Goal: Information Seeking & Learning: Find contact information

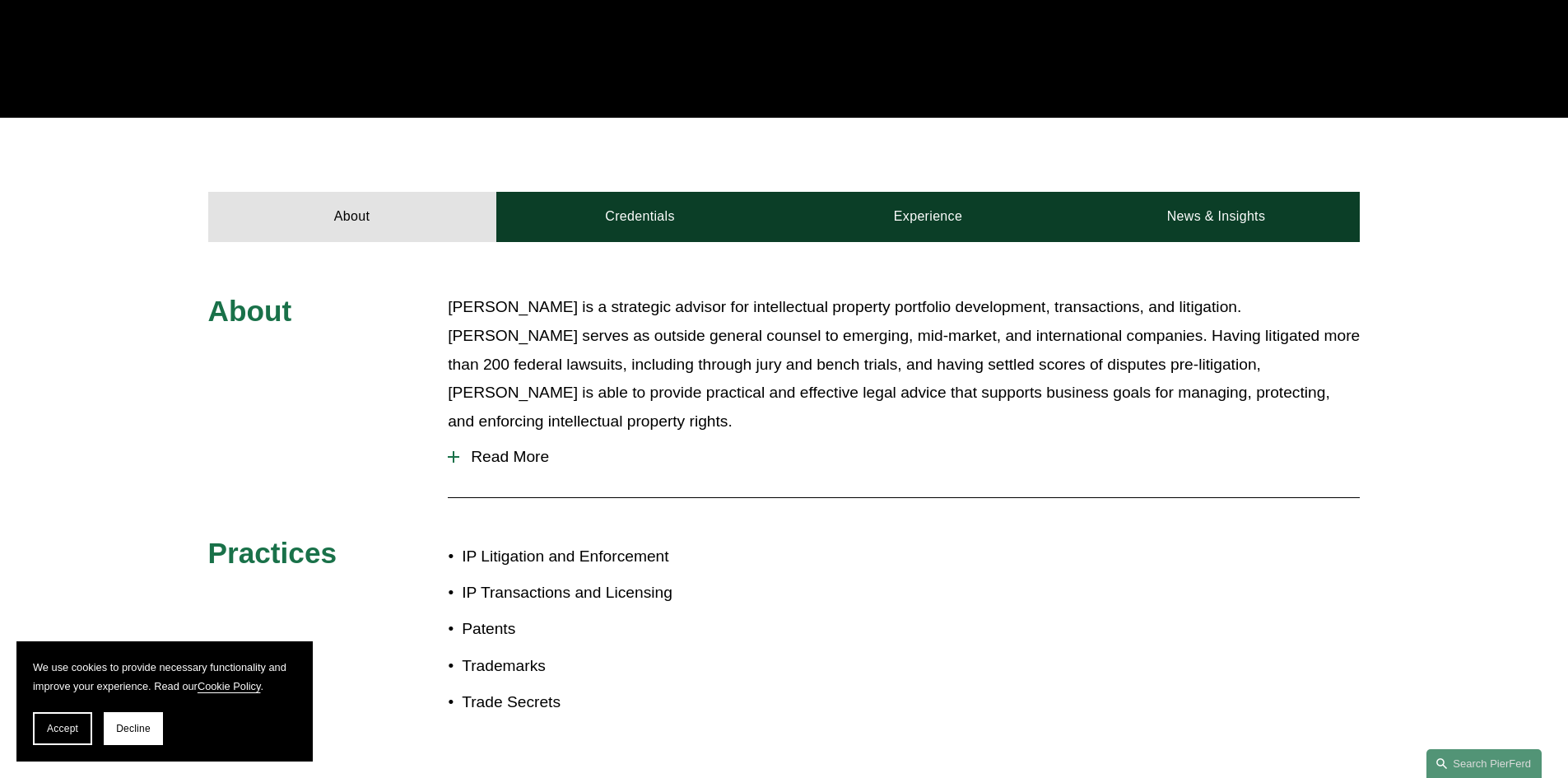
scroll to position [577, 0]
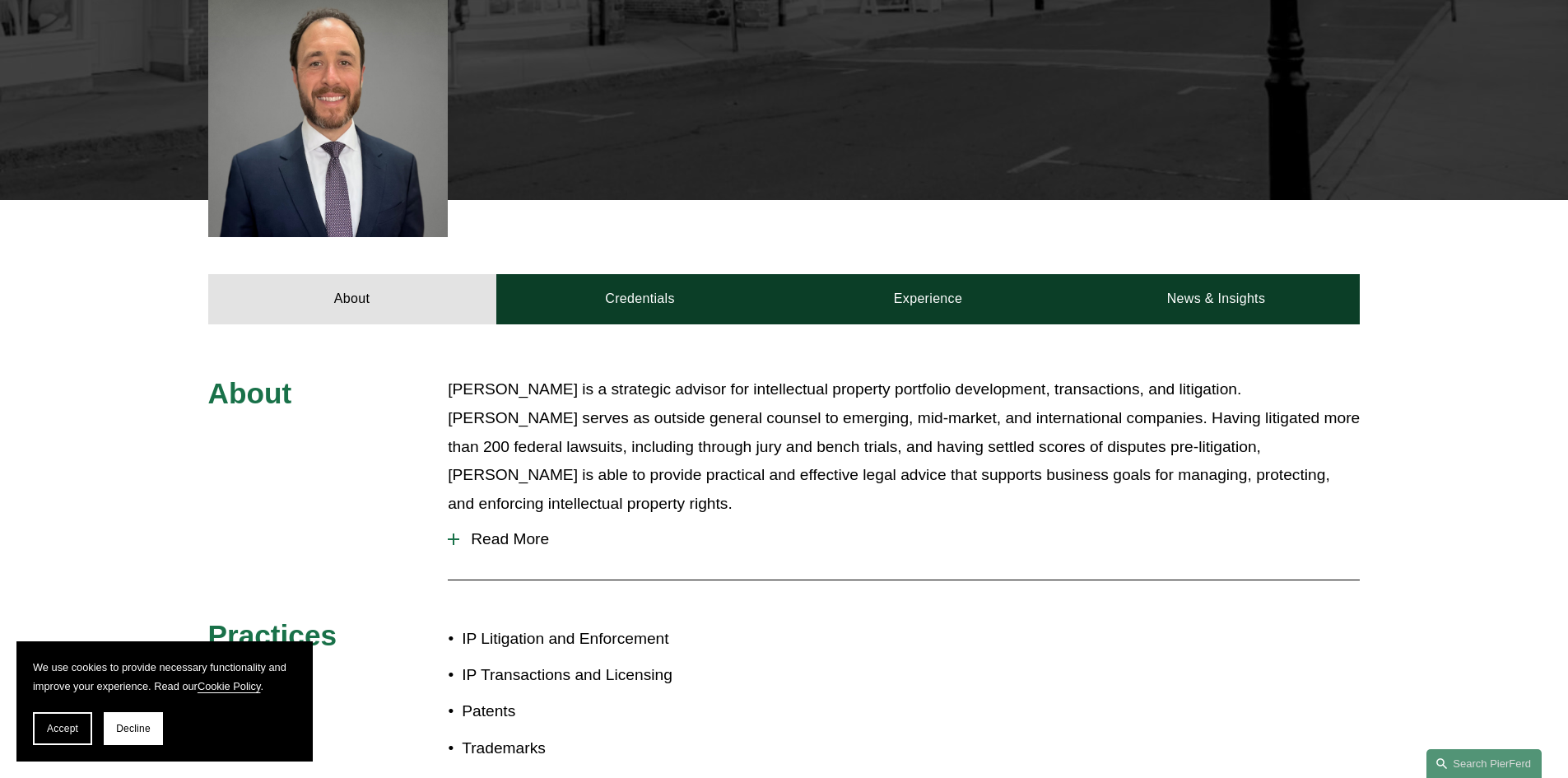
click at [458, 534] on div at bounding box center [453, 540] width 12 height 12
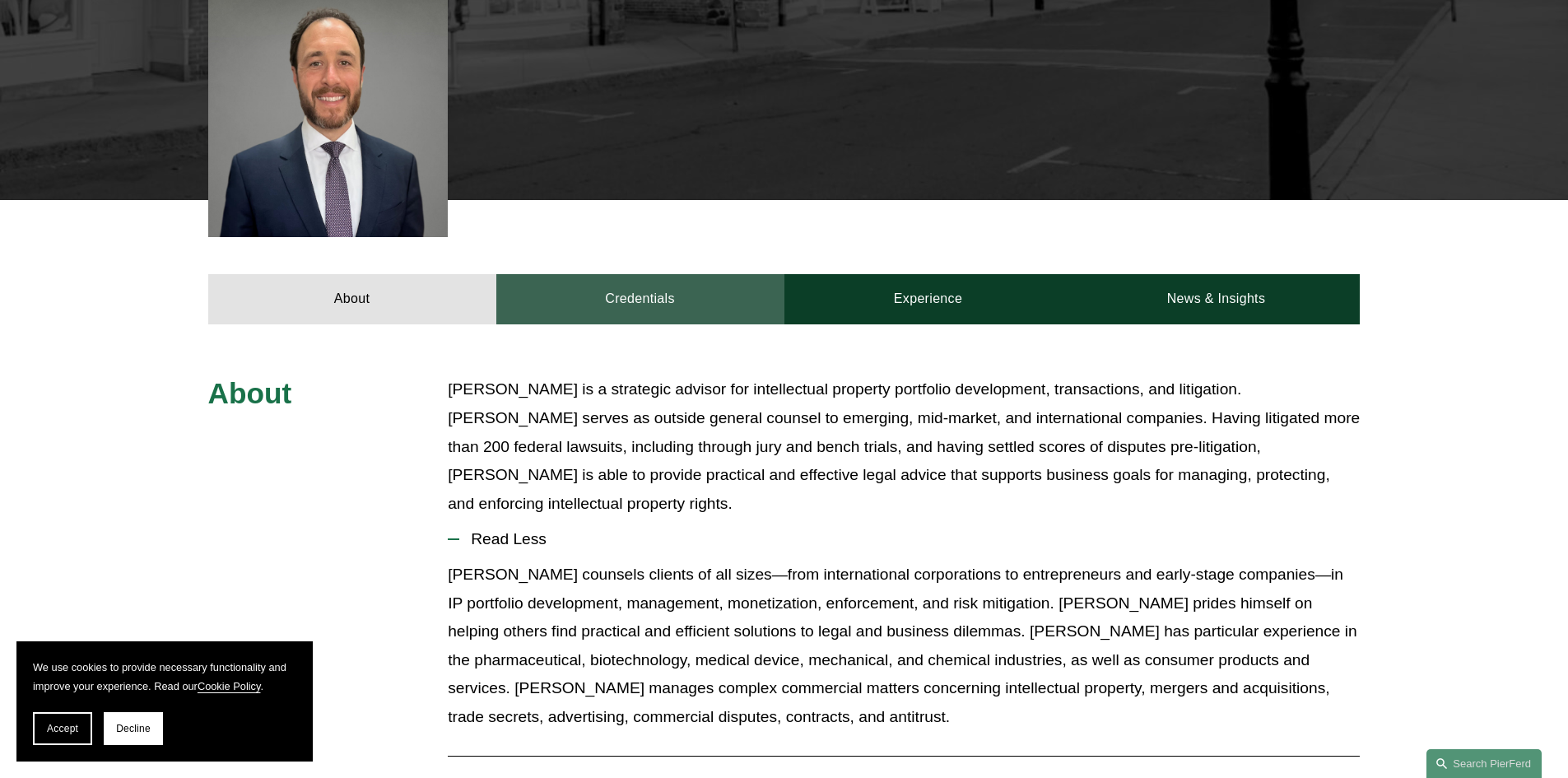
click at [669, 287] on link "Credentials" at bounding box center [640, 299] width 288 height 50
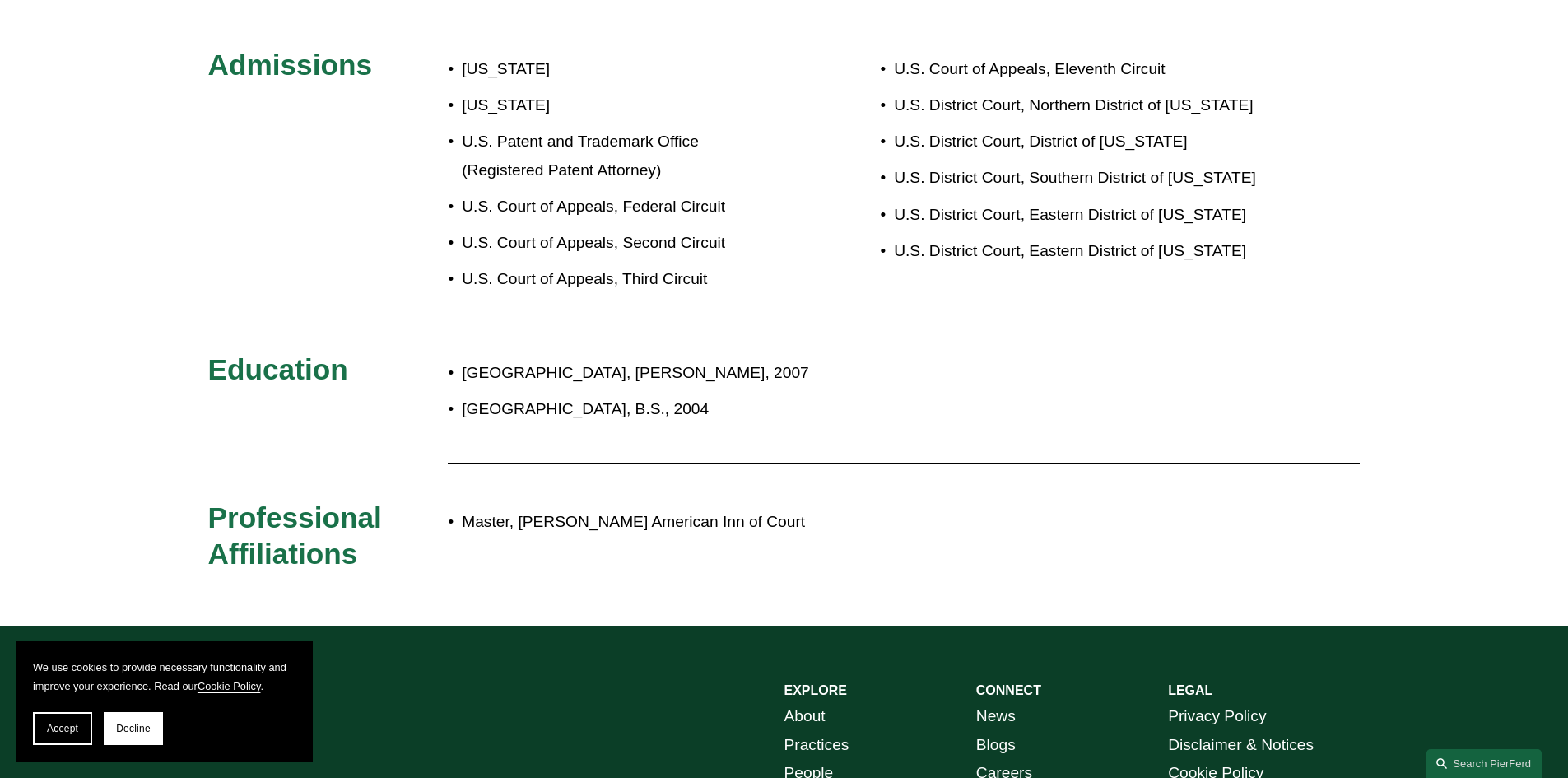
scroll to position [412, 0]
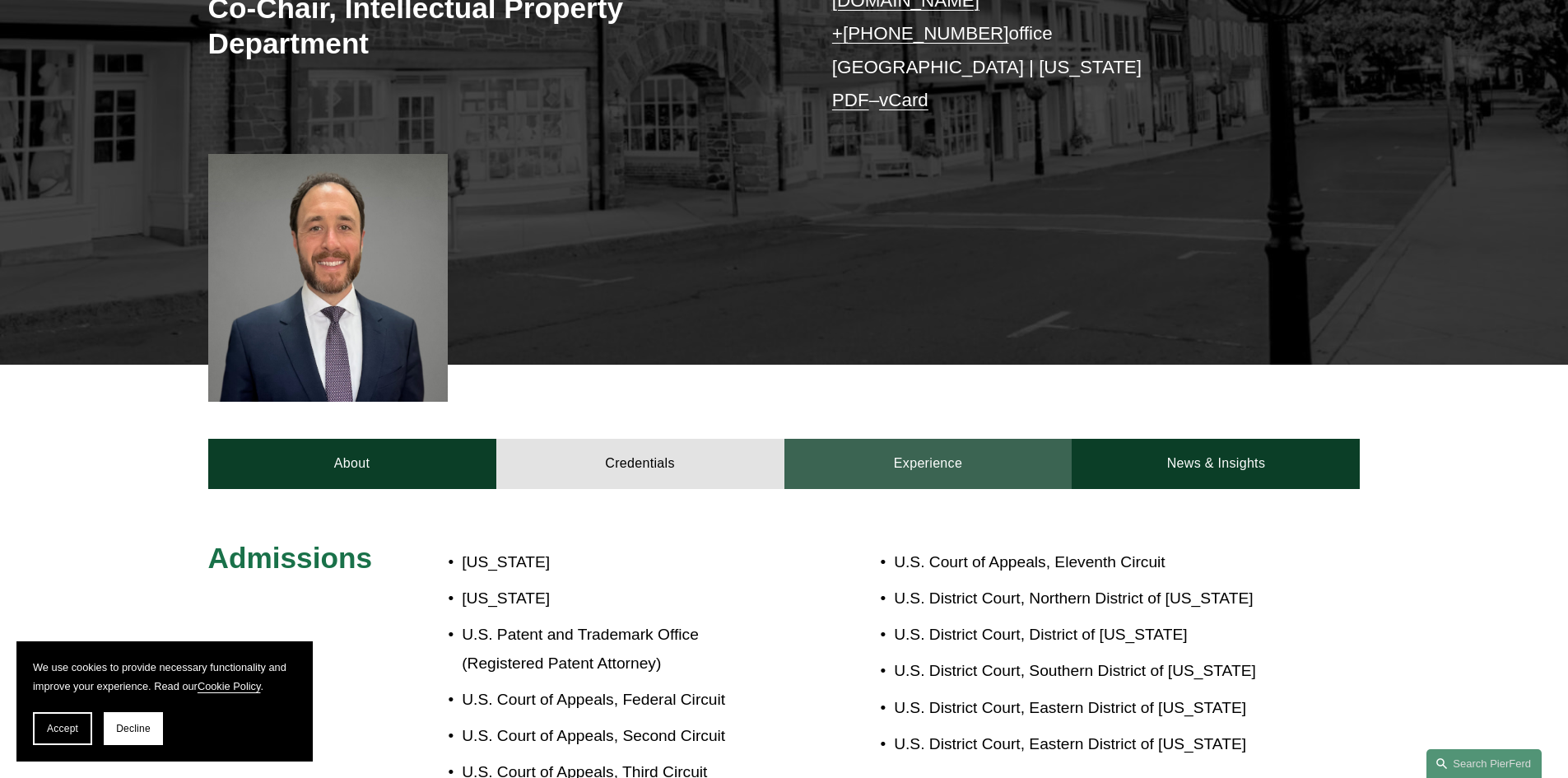
click at [853, 439] on link "Experience" at bounding box center [928, 463] width 288 height 50
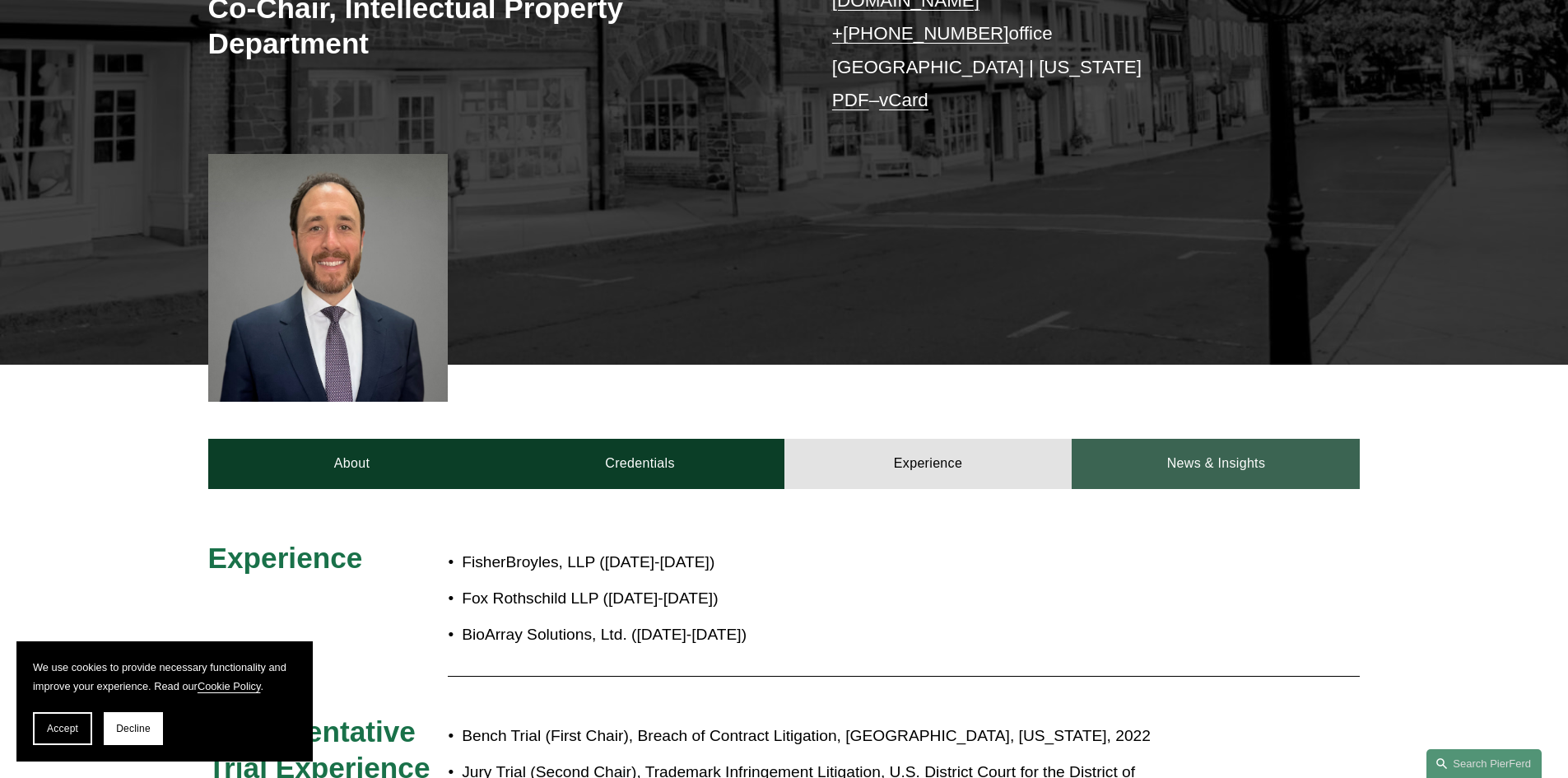
click at [1127, 439] on link "News & Insights" at bounding box center [1216, 463] width 288 height 50
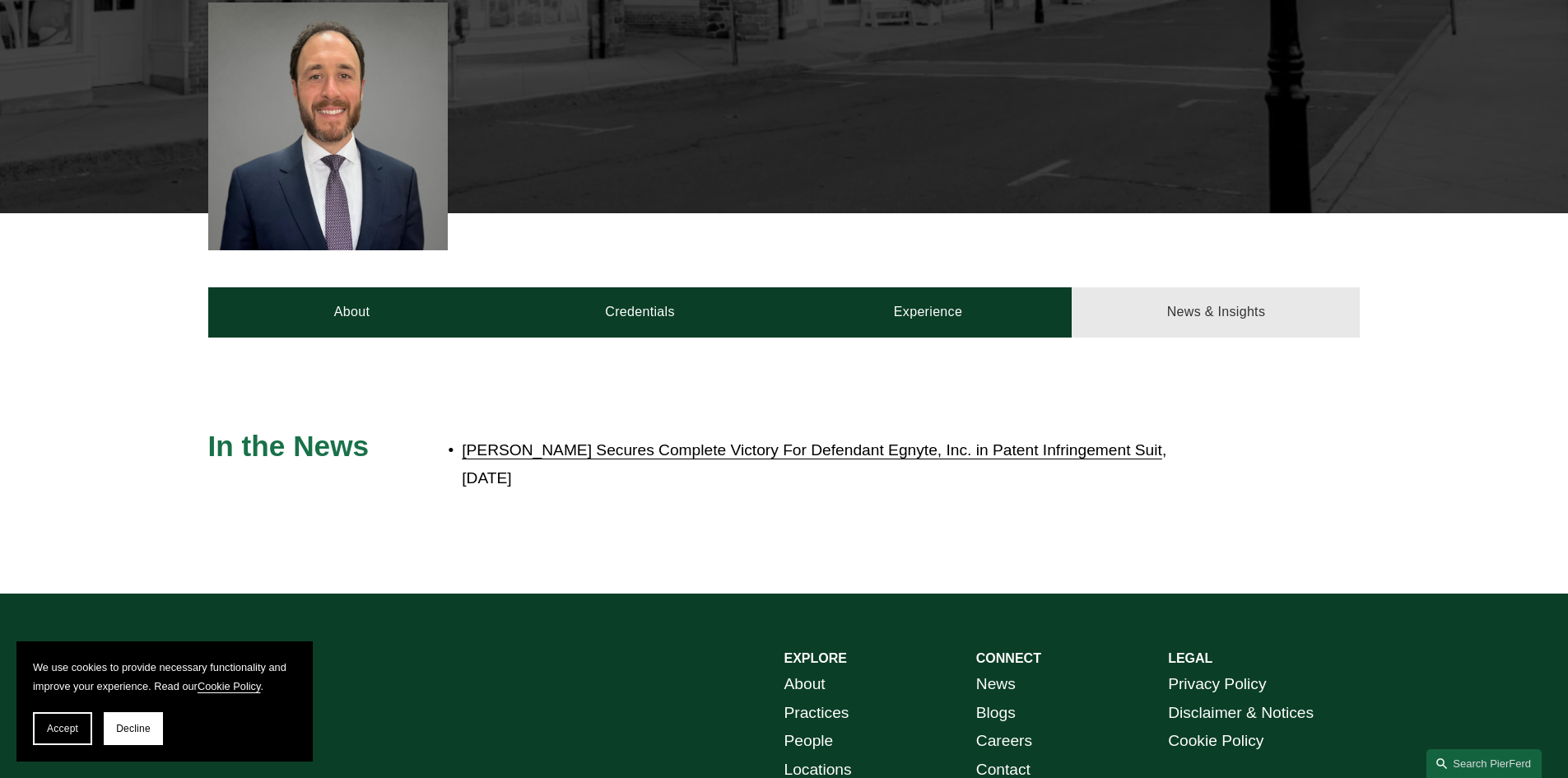
scroll to position [577, 0]
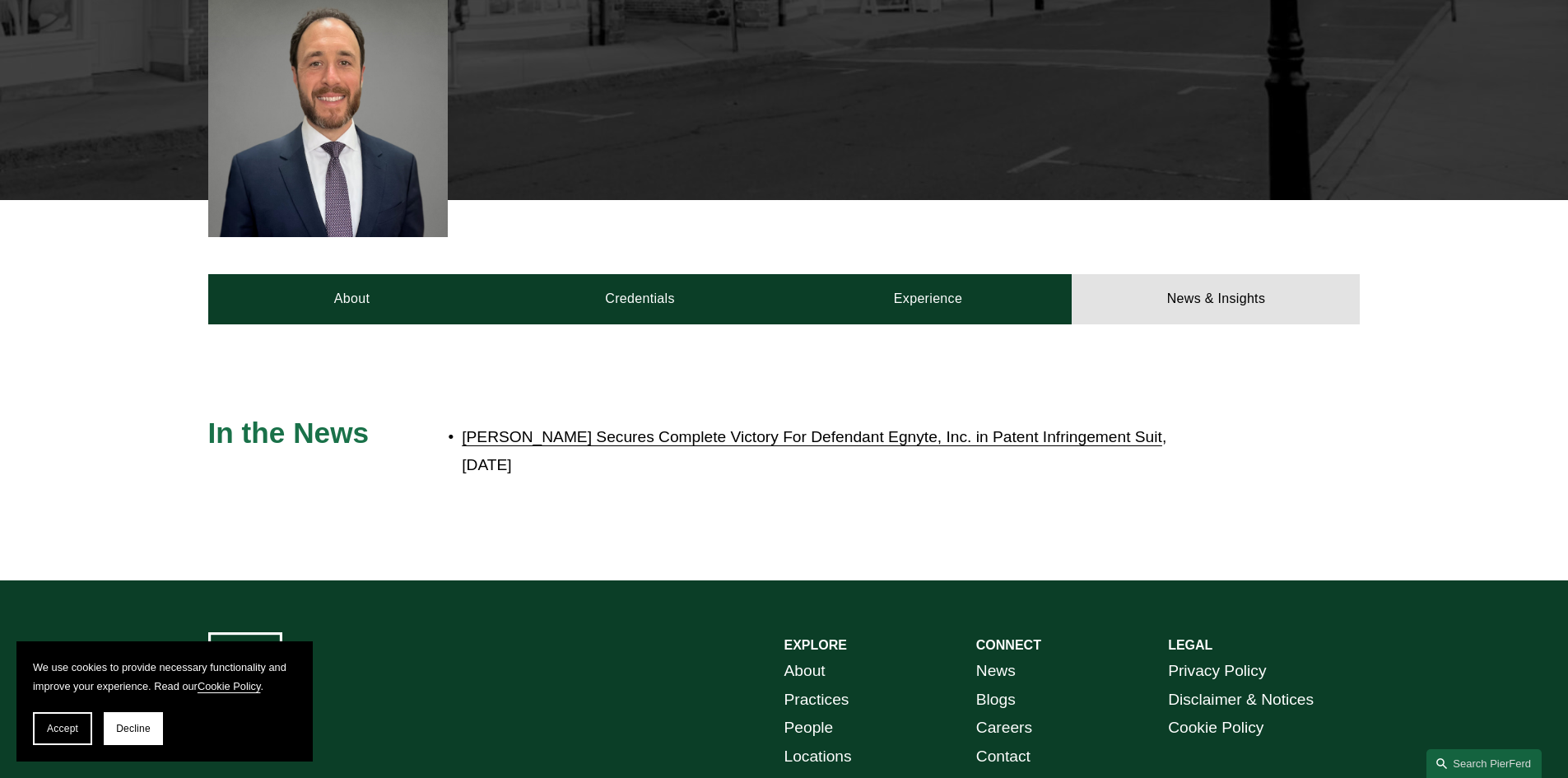
click at [588, 429] on link "Pierson Ferdinand Secures Complete Victory For Defendant Egnyte, Inc. in Patent…" at bounding box center [812, 437] width 700 height 17
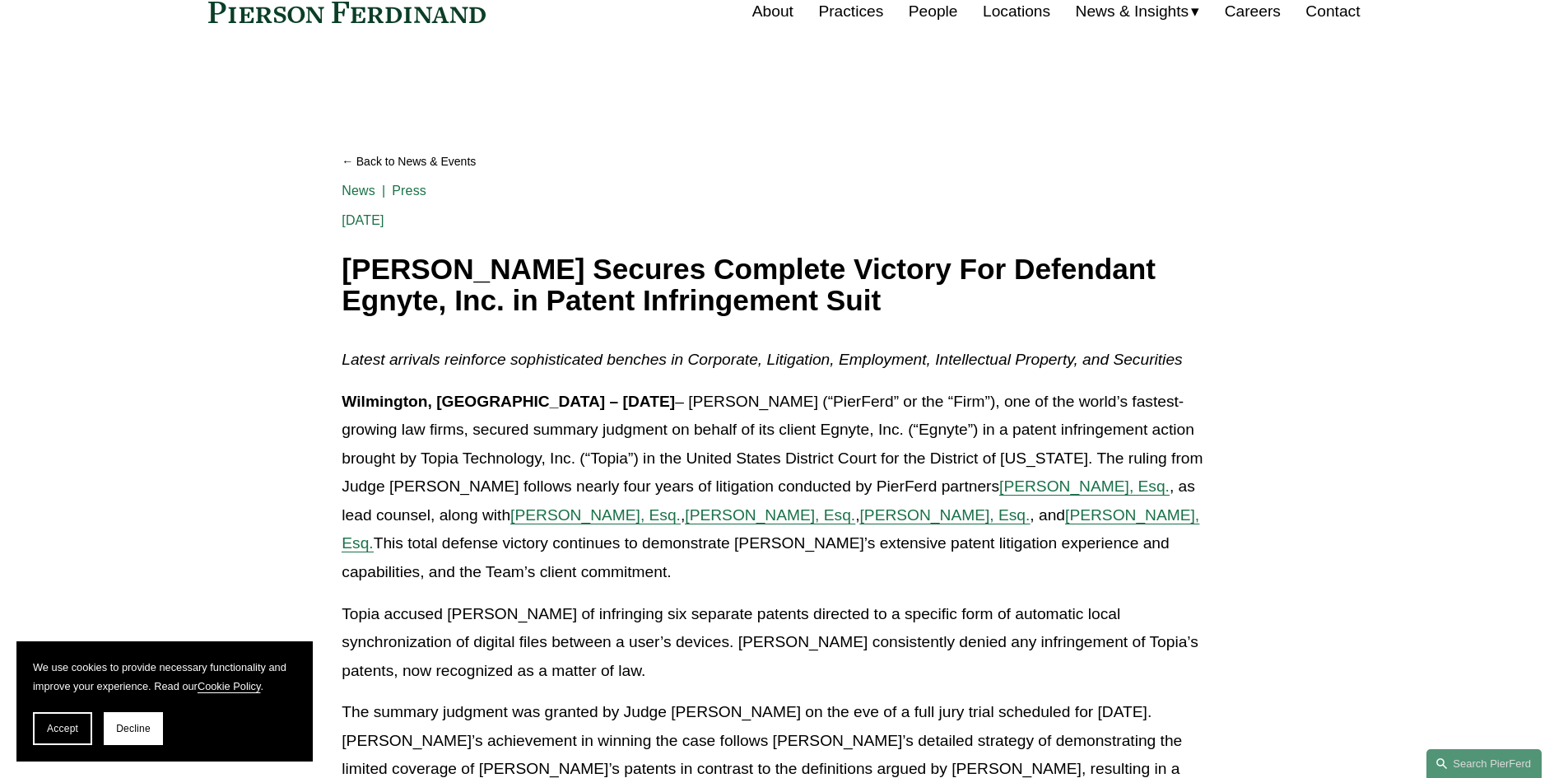
scroll to position [82, 0]
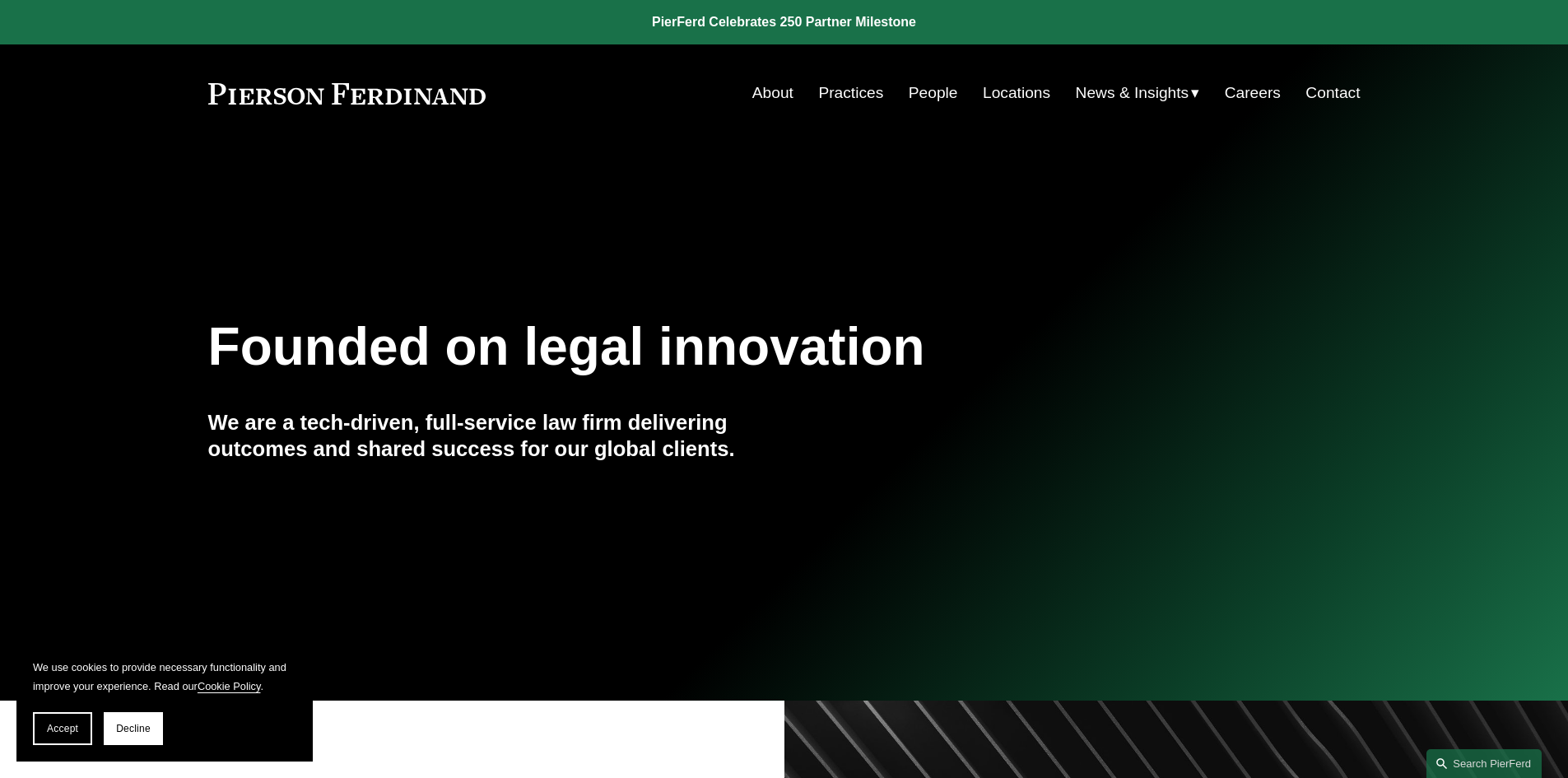
click at [926, 89] on link "People" at bounding box center [933, 93] width 50 height 32
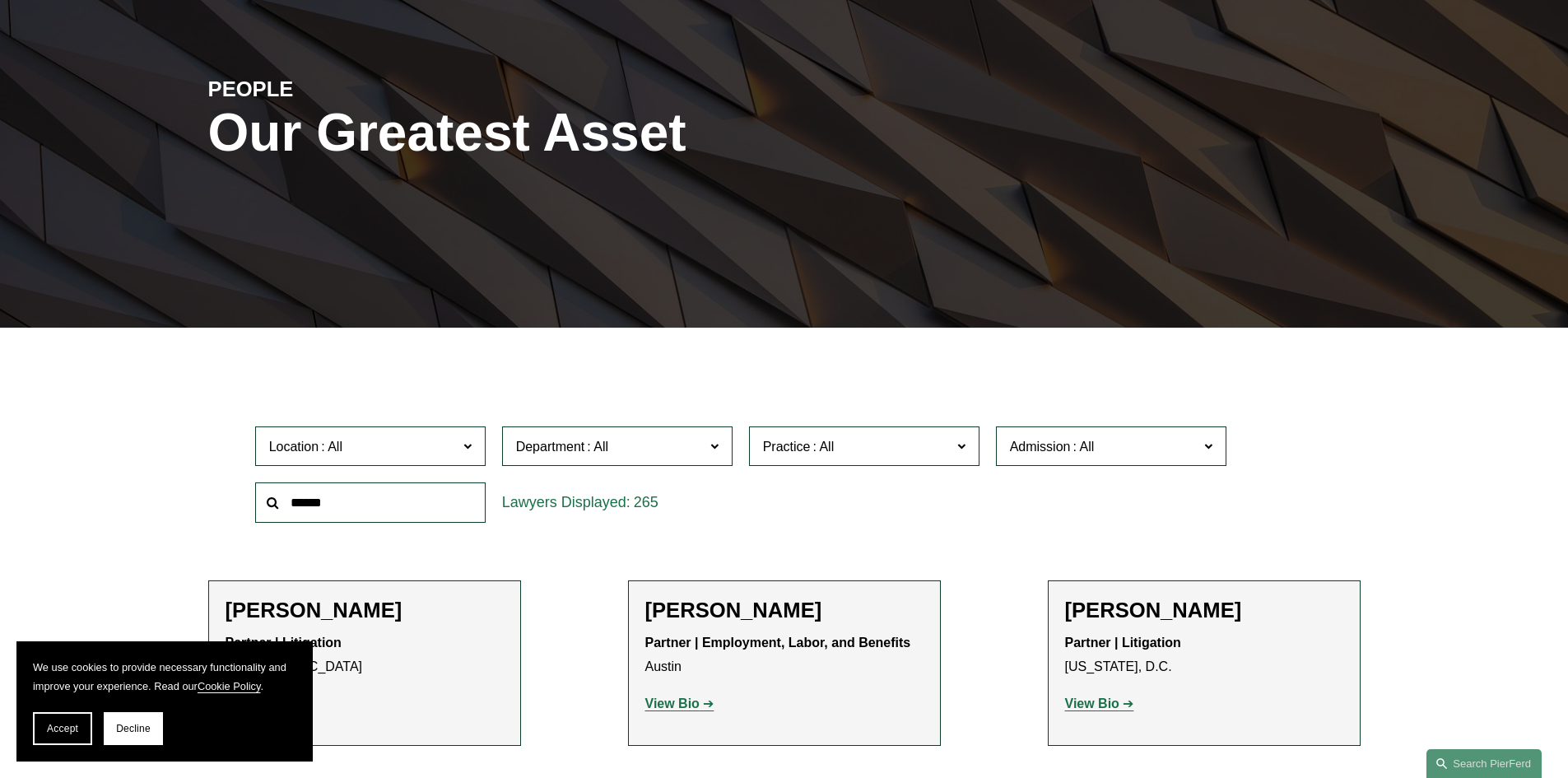
scroll to position [165, 0]
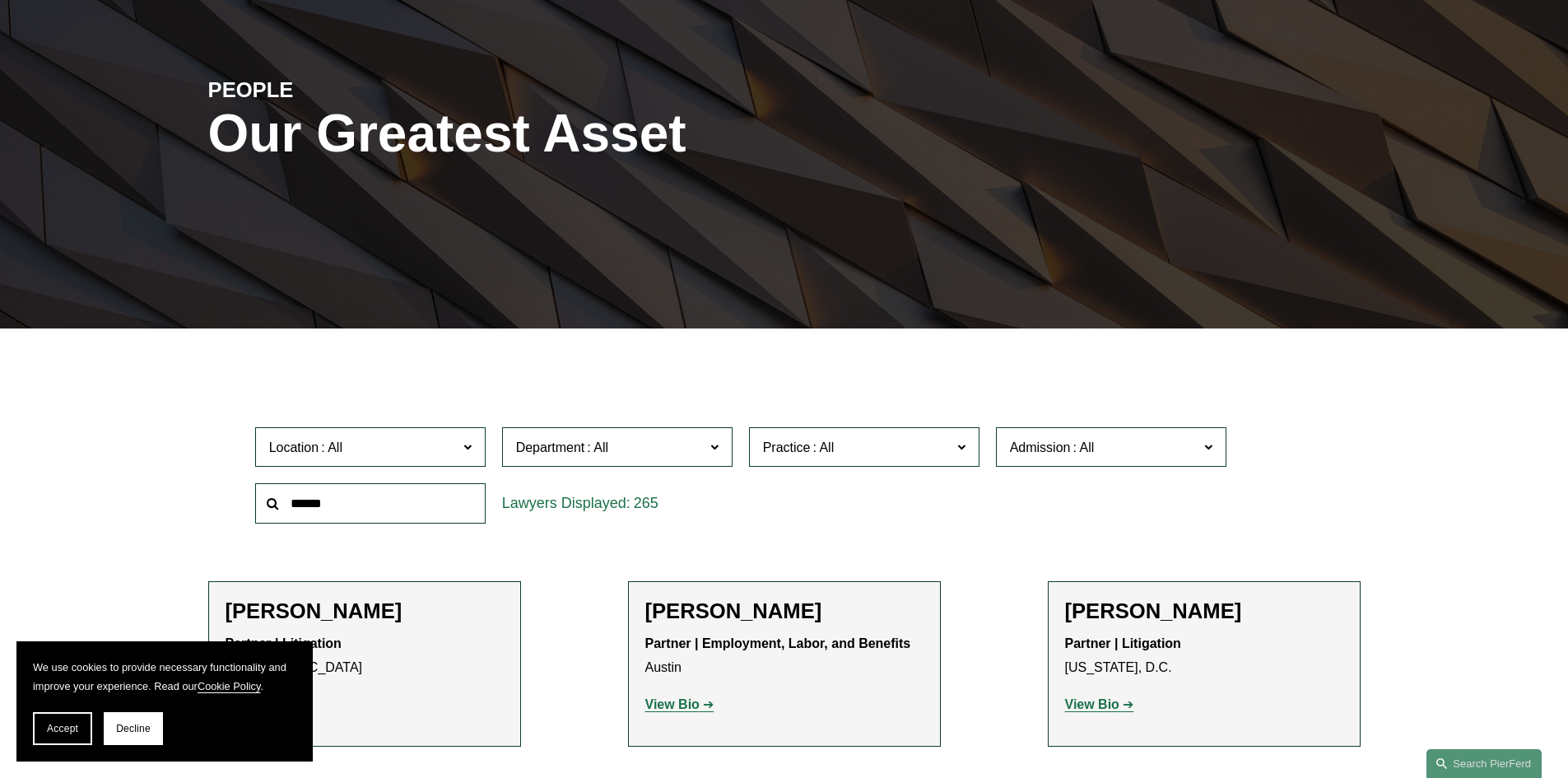
click at [435, 453] on span "Location" at bounding box center [363, 448] width 188 height 22
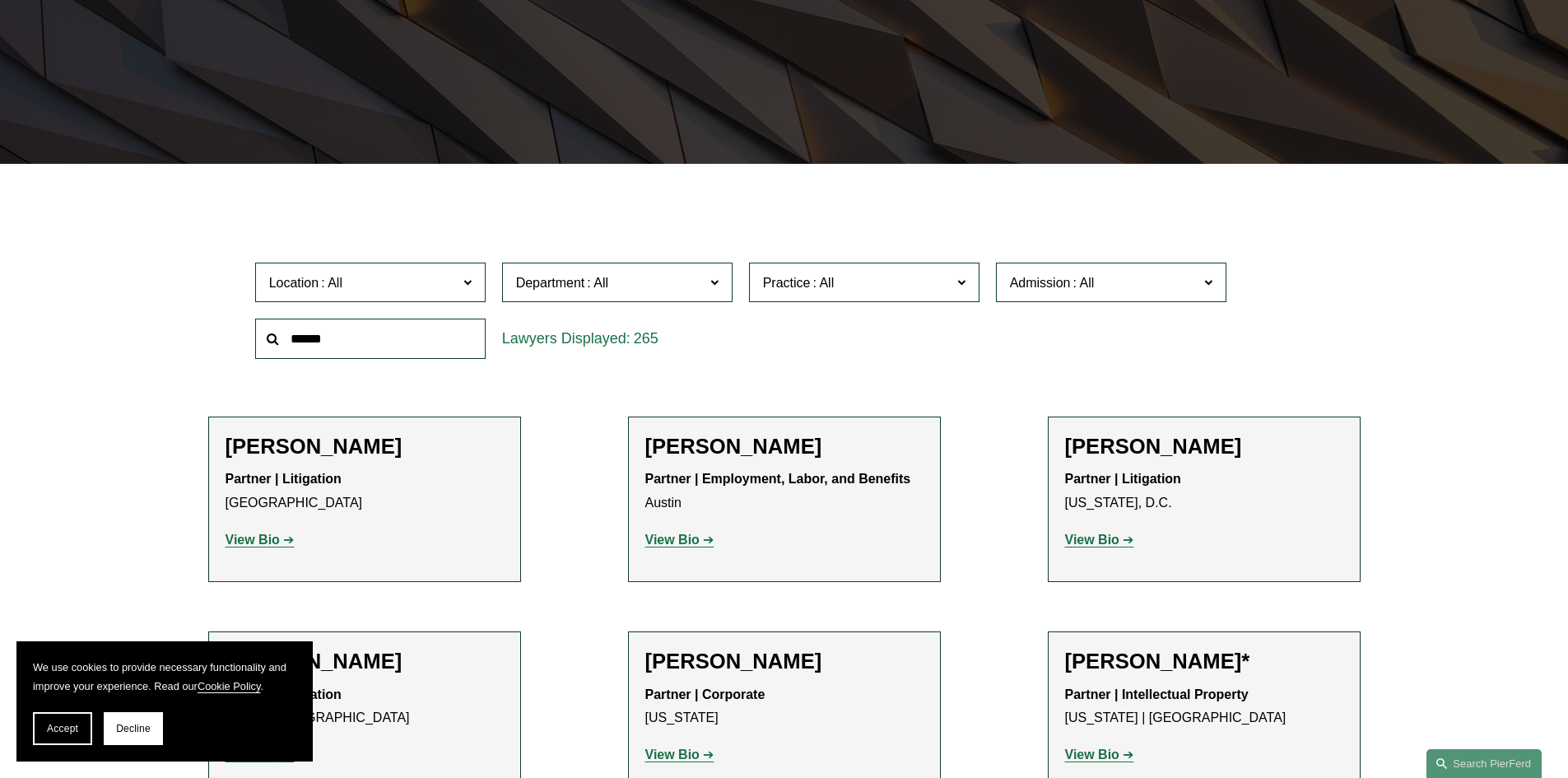
scroll to position [800, 0]
click at [0, 0] on link "[GEOGRAPHIC_DATA]" at bounding box center [0, 0] width 0 height 0
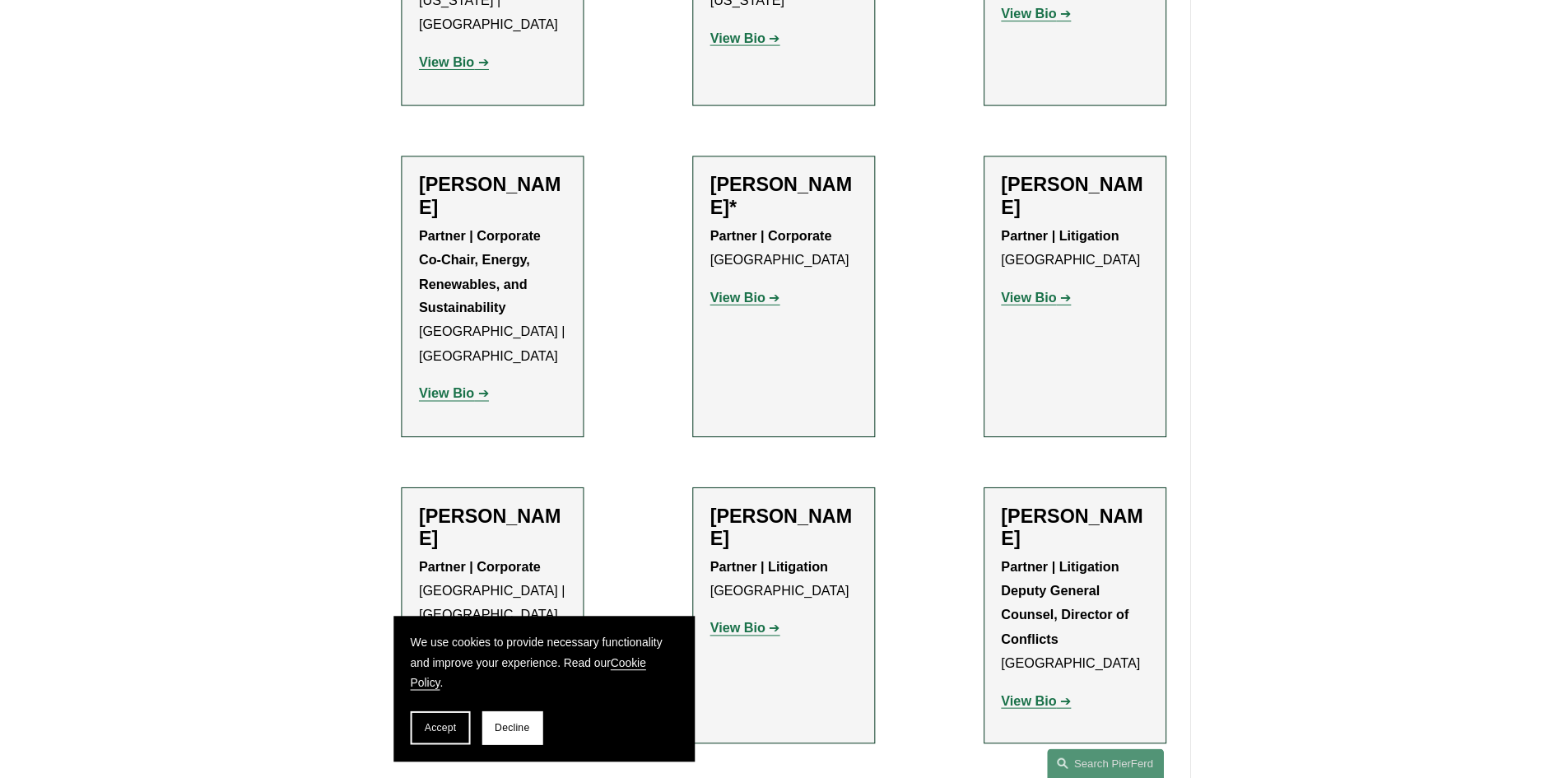
scroll to position [2390, 0]
